Goal: Transaction & Acquisition: Purchase product/service

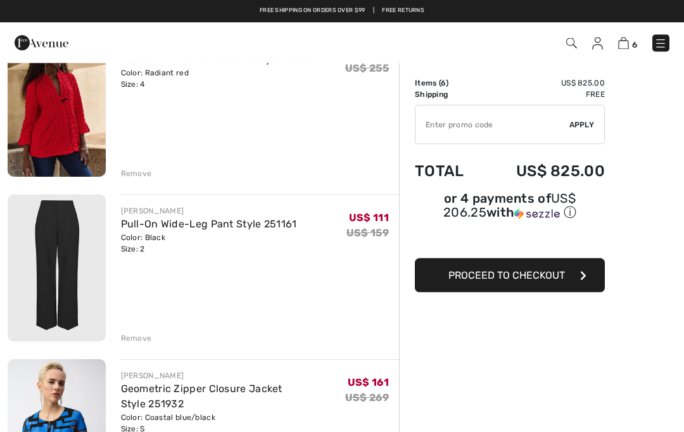
scroll to position [290, 0]
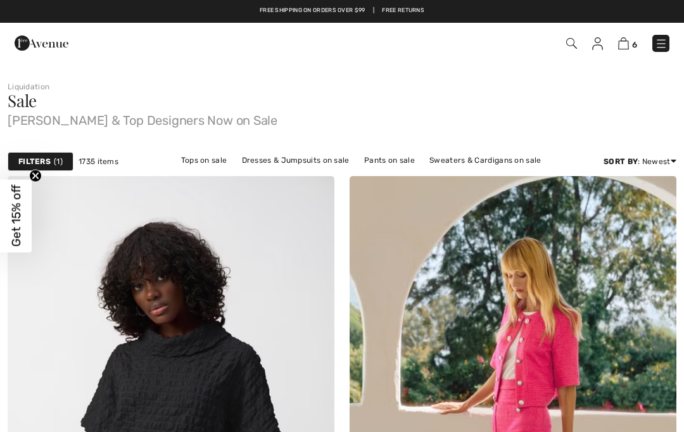
checkbox input "true"
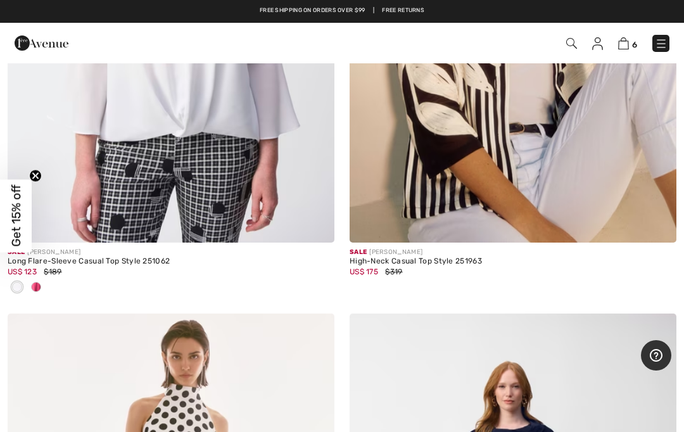
click at [623, 48] on img at bounding box center [623, 43] width 11 height 12
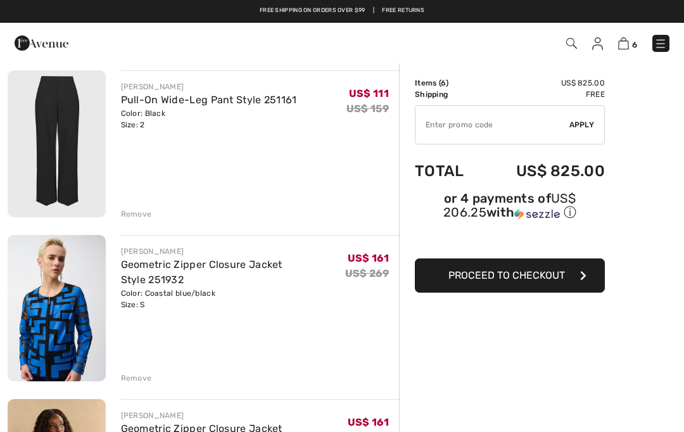
scroll to position [424, 0]
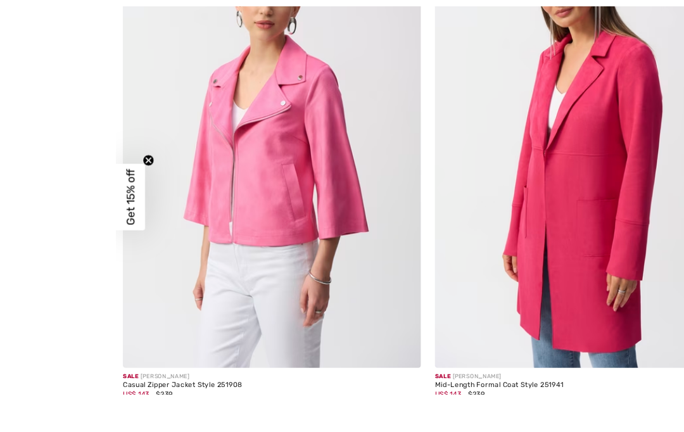
scroll to position [9503, 0]
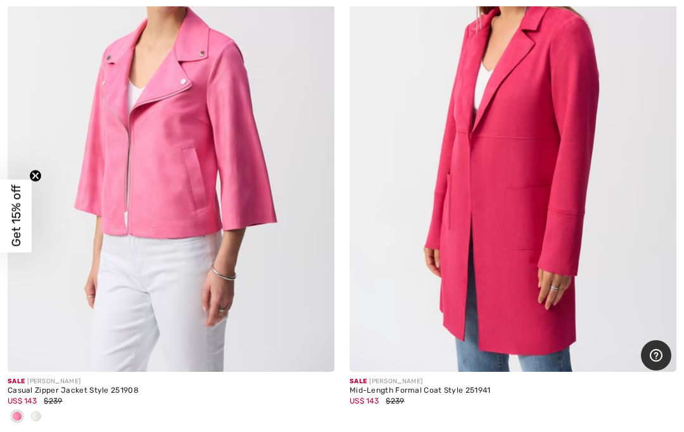
click at [239, 170] on img at bounding box center [171, 127] width 327 height 490
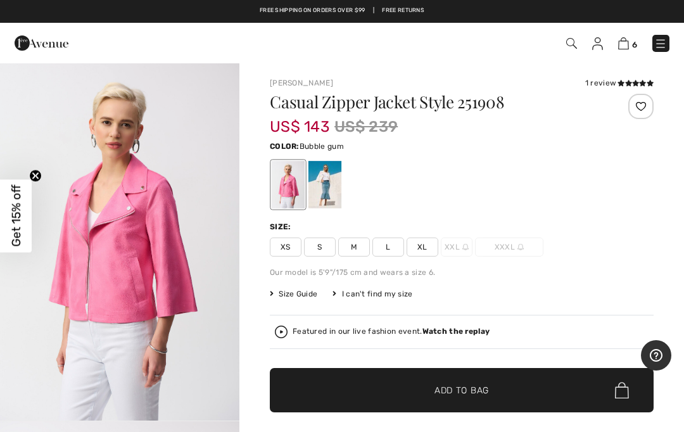
click at [321, 252] on span "S" at bounding box center [320, 247] width 32 height 19
click at [543, 395] on span "✔ Added to Bag Add to Bag" at bounding box center [462, 390] width 384 height 44
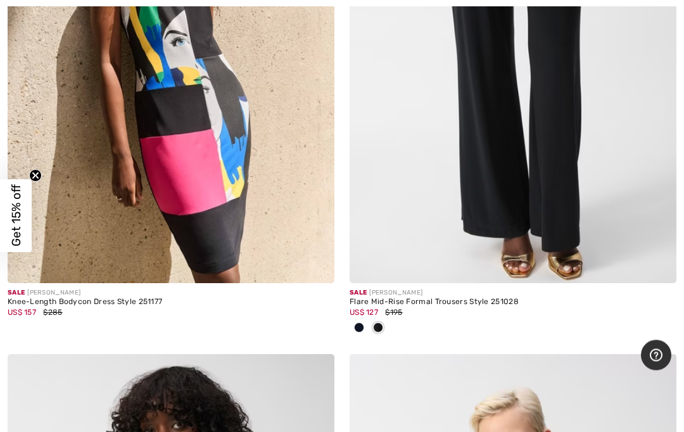
scroll to position [10822, 0]
click at [482, 298] on div "Flare Mid-Rise Formal Trousers Style 251028" at bounding box center [513, 302] width 327 height 9
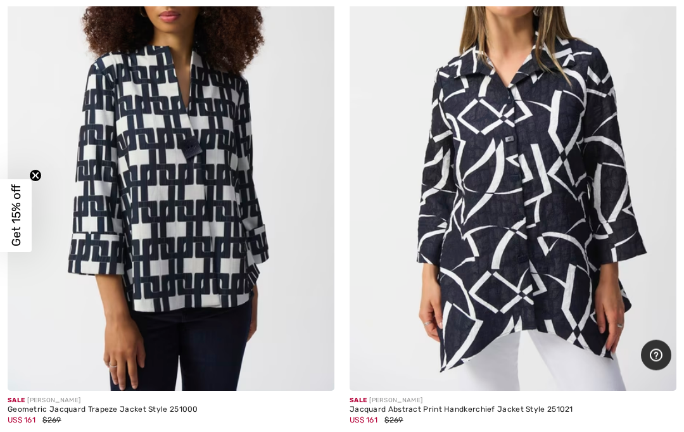
scroll to position [14140, 0]
click at [238, 326] on img at bounding box center [171, 146] width 327 height 490
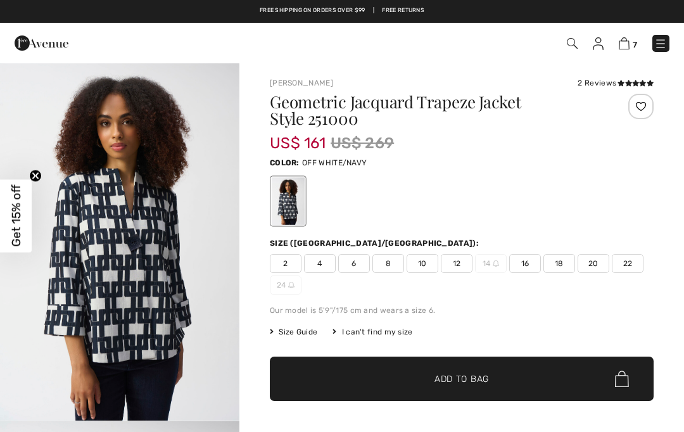
checkbox input "true"
click at [319, 268] on span "4" at bounding box center [320, 263] width 32 height 19
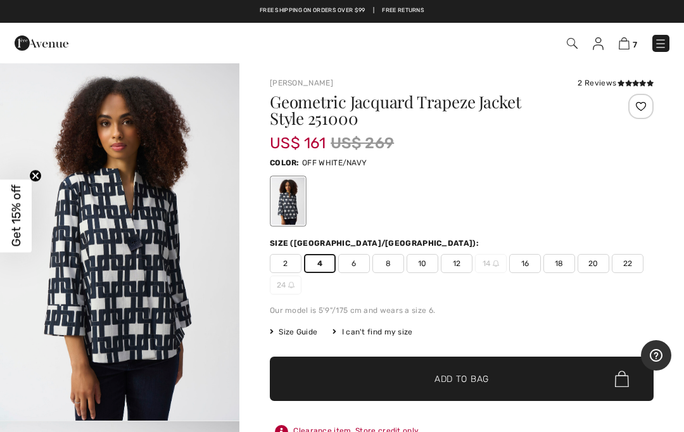
click at [505, 388] on span "✔ Added to Bag Add to Bag" at bounding box center [462, 379] width 384 height 44
